Goal: Task Accomplishment & Management: Manage account settings

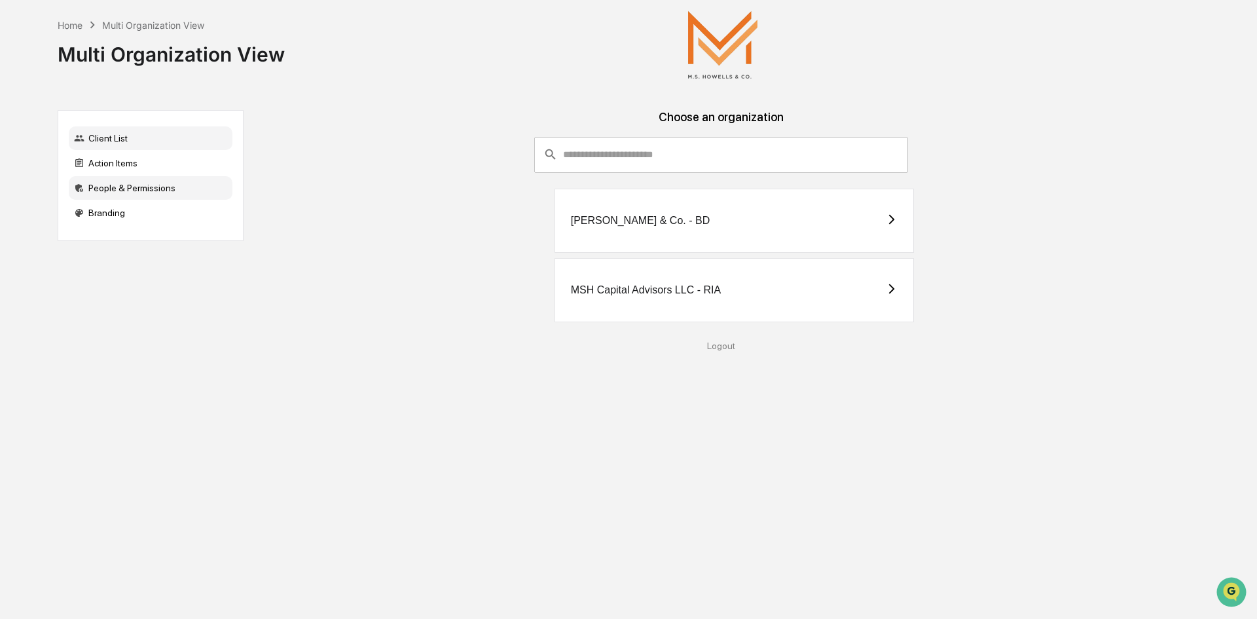
click at [164, 190] on div "People & Permissions" at bounding box center [151, 188] width 164 height 24
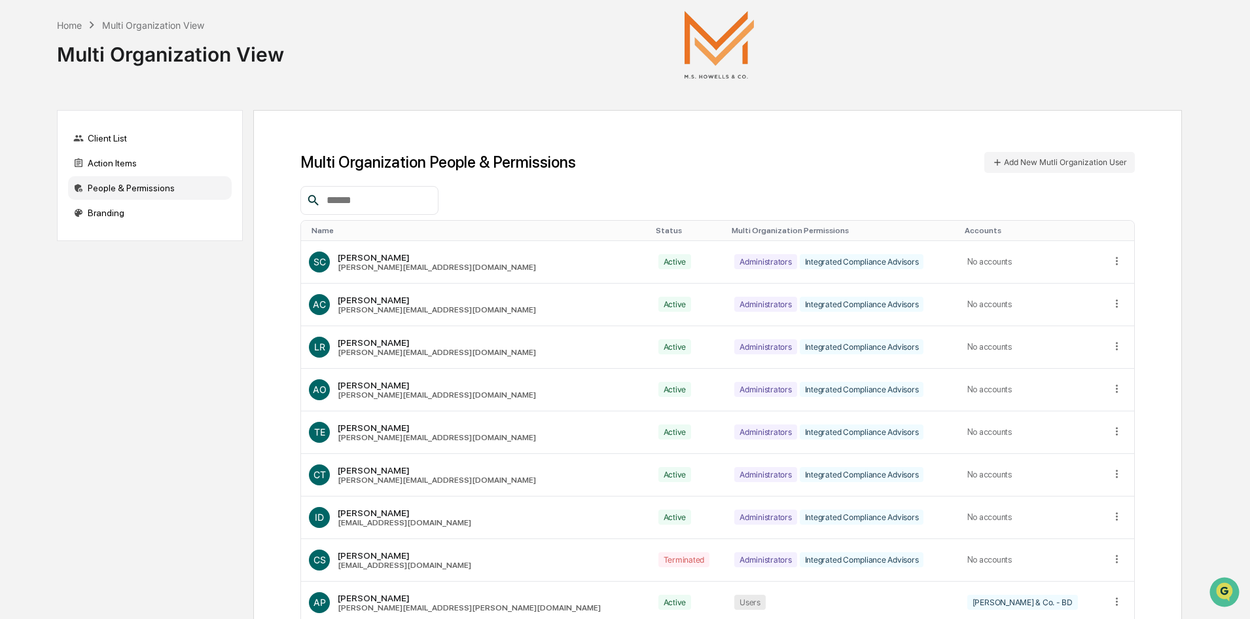
click at [386, 206] on input "text" at bounding box center [376, 200] width 111 height 17
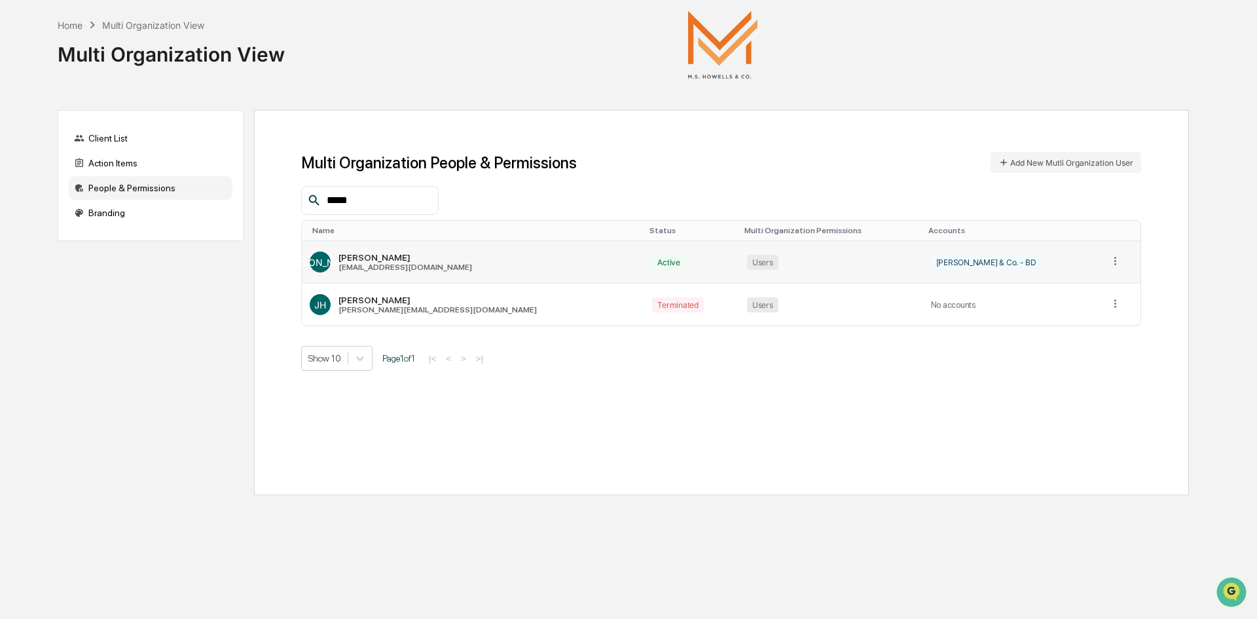
click at [1109, 262] on icon at bounding box center [1115, 261] width 12 height 12
click at [1066, 300] on div "Change Status" at bounding box center [1065, 303] width 92 height 12
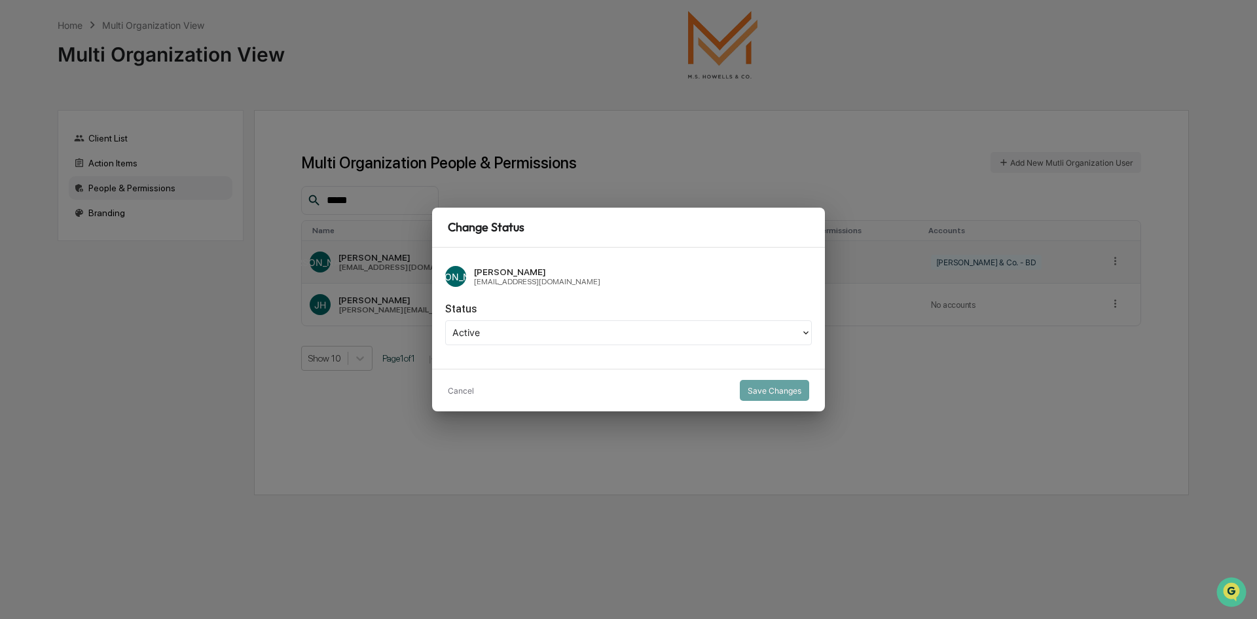
click at [805, 332] on icon at bounding box center [805, 332] width 10 height 10
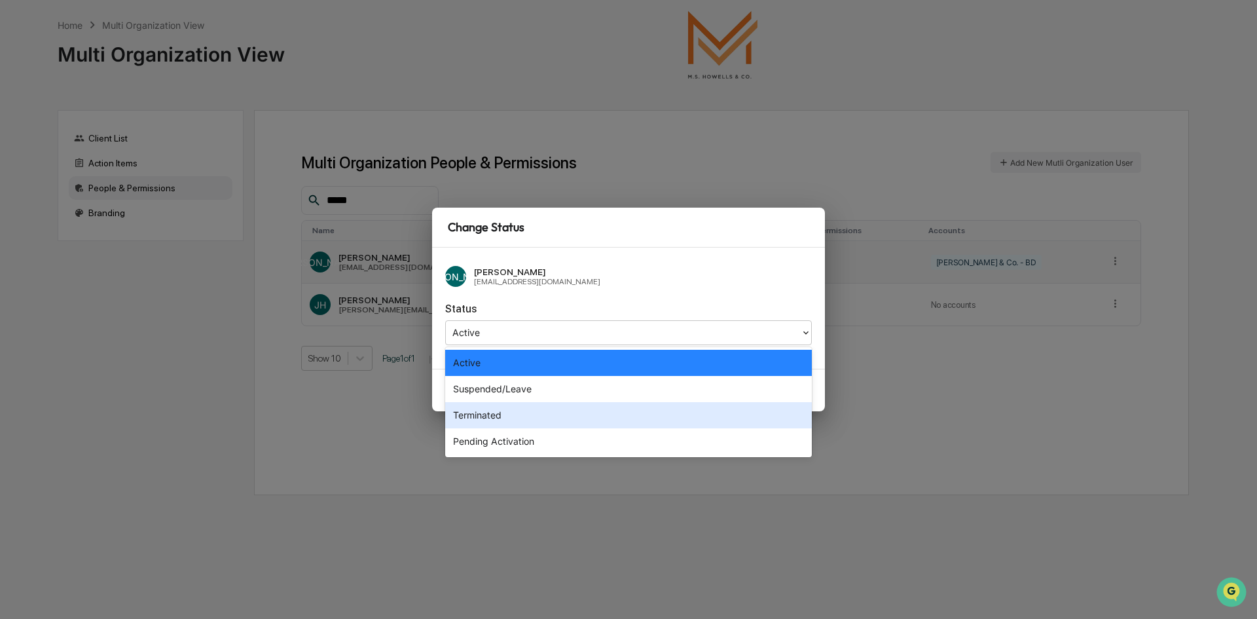
click at [523, 420] on div "Terminated" at bounding box center [628, 415] width 367 height 26
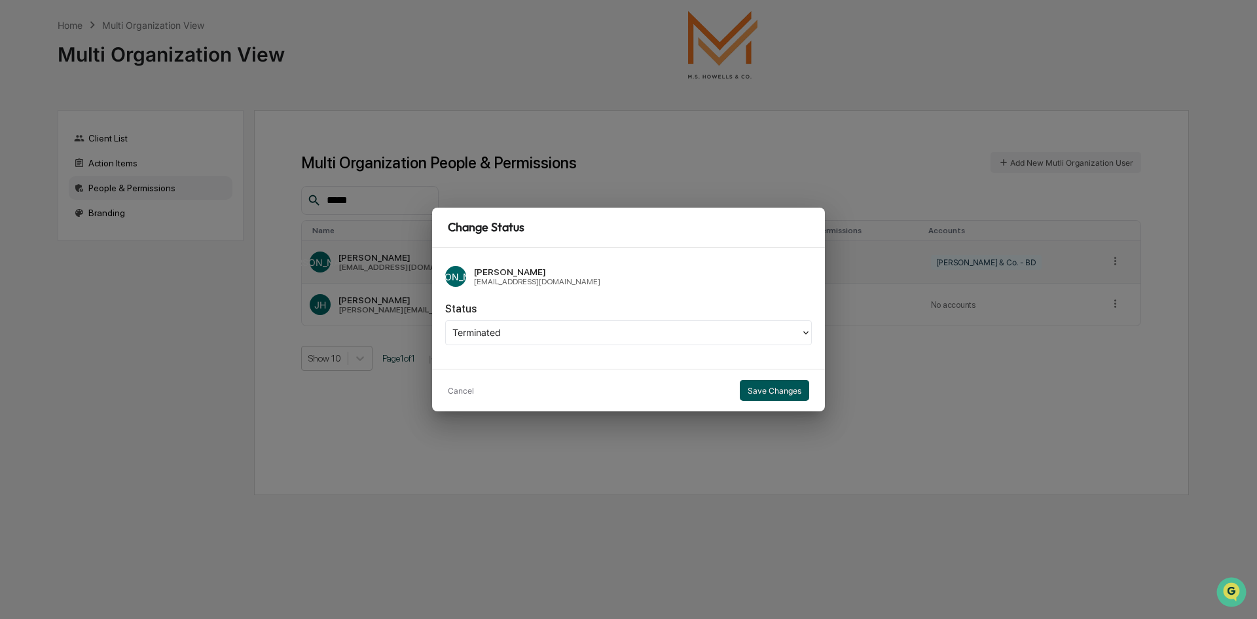
click at [774, 390] on button "Save Changes" at bounding box center [774, 390] width 69 height 21
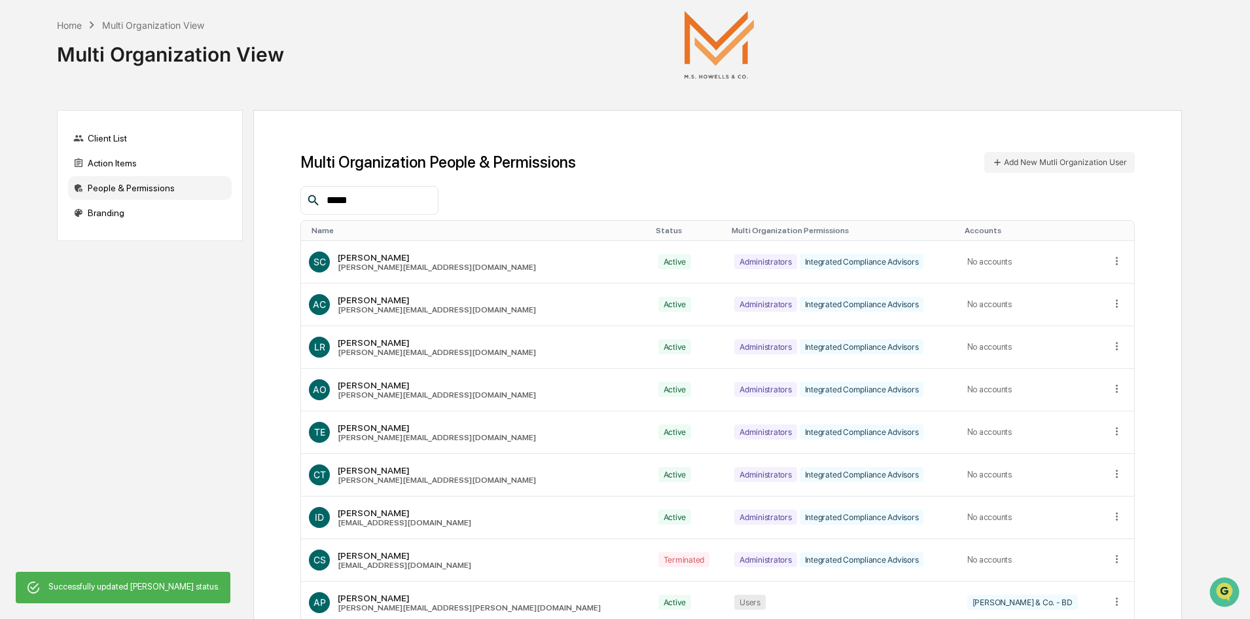
click at [412, 203] on input "*****" at bounding box center [376, 200] width 111 height 17
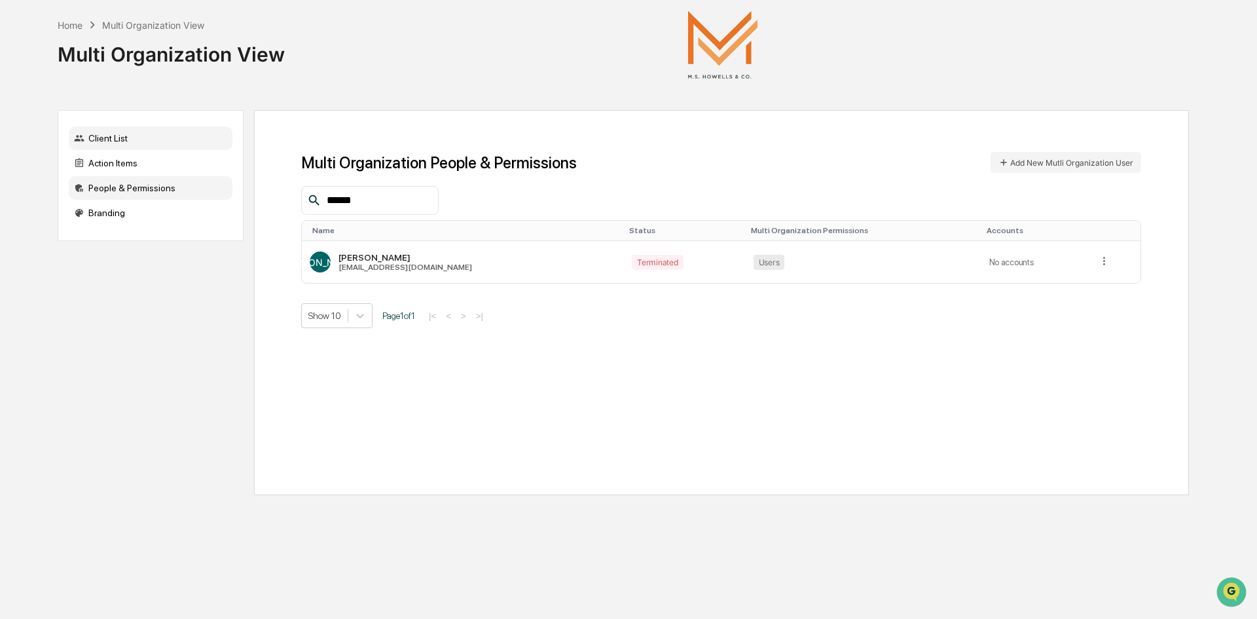
type input "*****"
click at [97, 134] on div "Client List" at bounding box center [151, 138] width 164 height 24
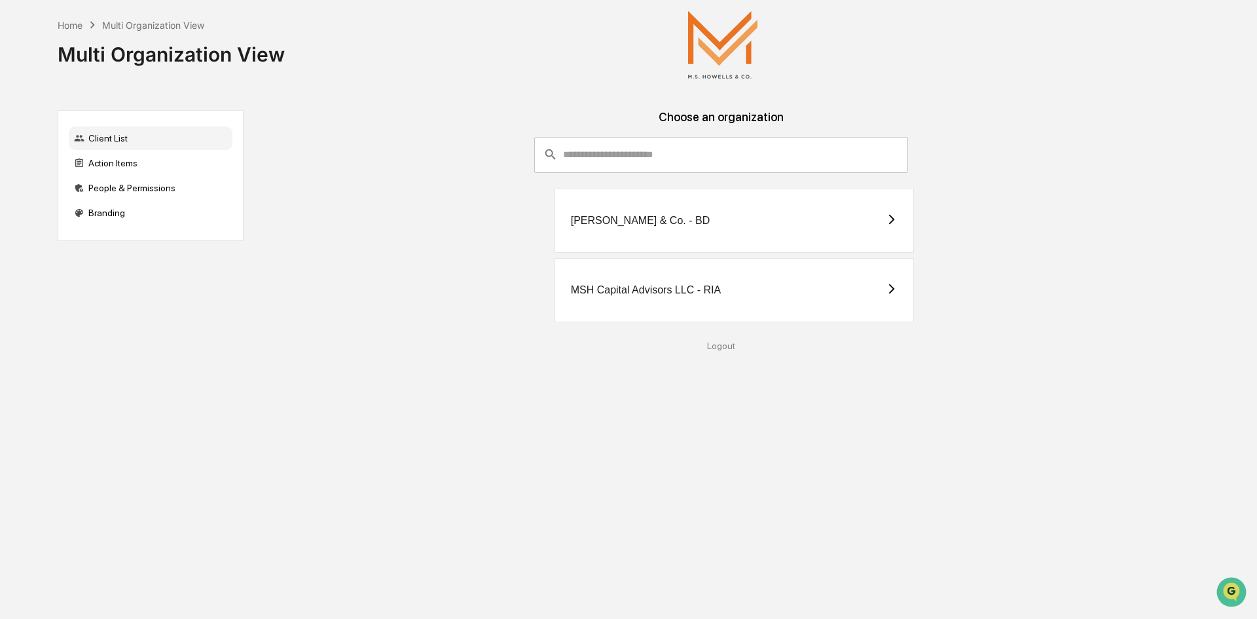
click at [626, 226] on div "[PERSON_NAME] & Co. - BD" at bounding box center [734, 221] width 360 height 64
